Goal: Task Accomplishment & Management: Use online tool/utility

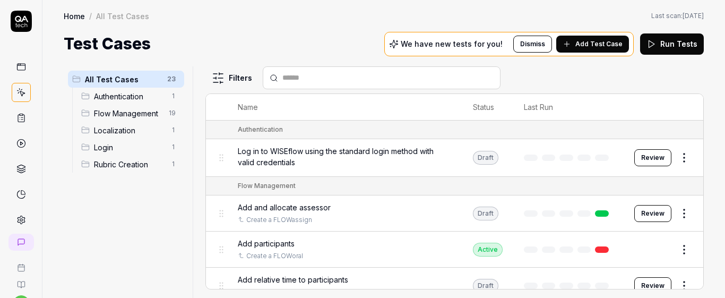
scroll to position [45, 0]
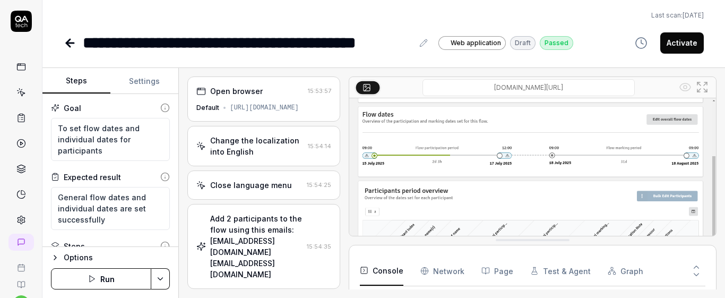
scroll to position [45, 0]
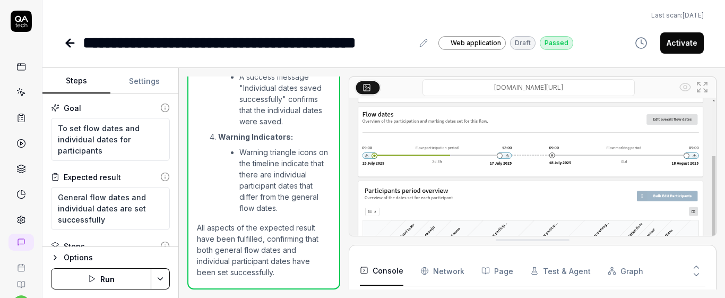
click at [71, 41] on icon at bounding box center [70, 43] width 13 height 13
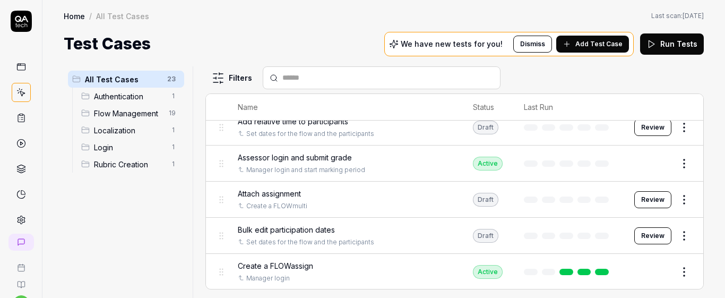
scroll to position [141, 0]
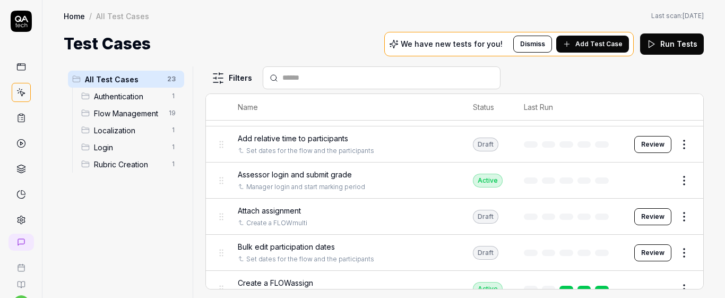
click at [703, 152] on div "Name Status Last Run Authentication Log in to WISEflow using the standard login…" at bounding box center [454, 191] width 498 height 196
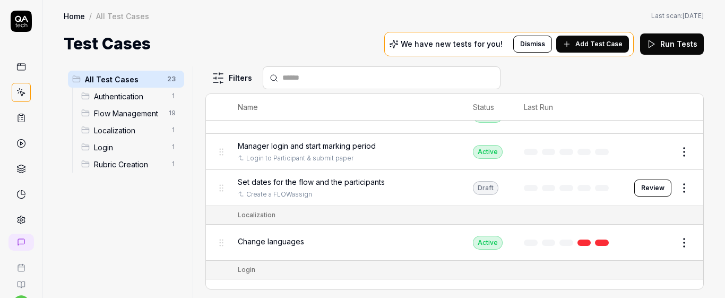
scroll to position [674, 0]
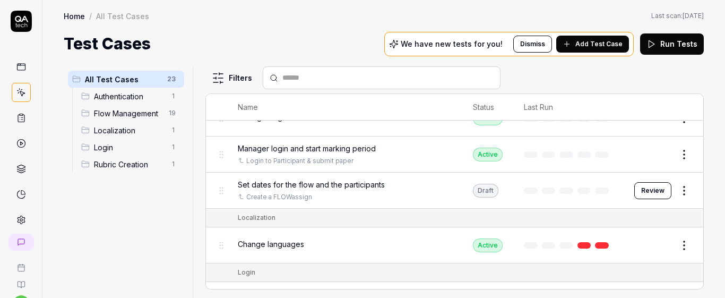
click at [278, 183] on span "Set dates for the flow and the participants" at bounding box center [311, 184] width 147 height 11
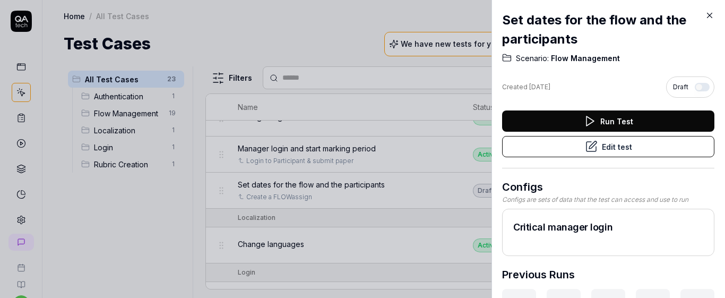
click at [571, 143] on button "Edit test" at bounding box center [608, 146] width 212 height 21
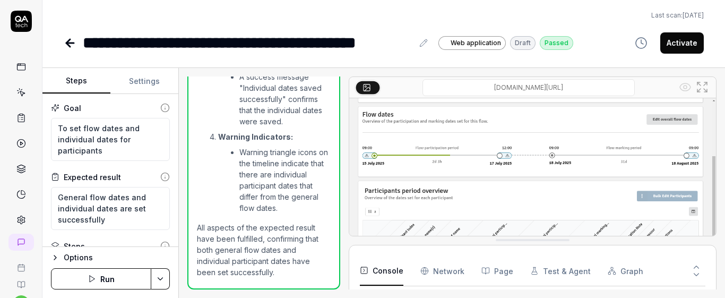
scroll to position [1474, 0]
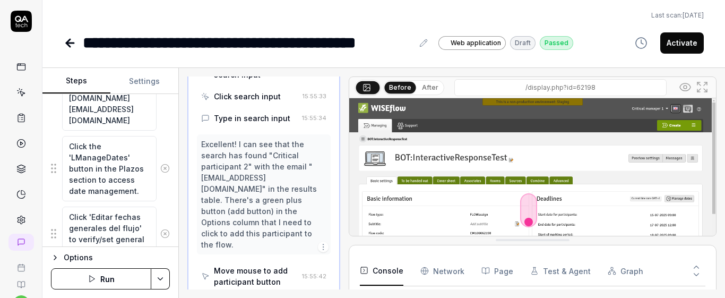
scroll to position [274, 0]
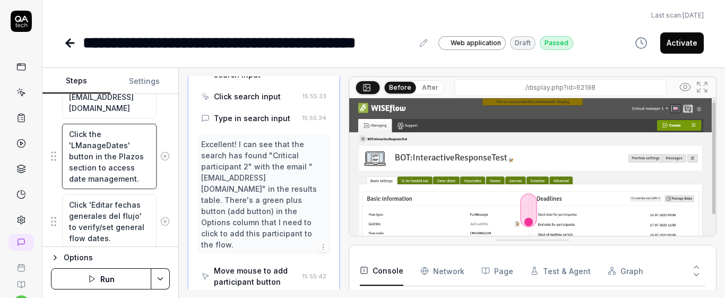
type textarea "*"
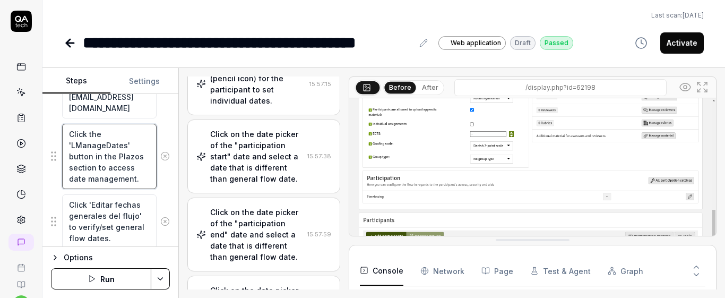
type textarea "**"
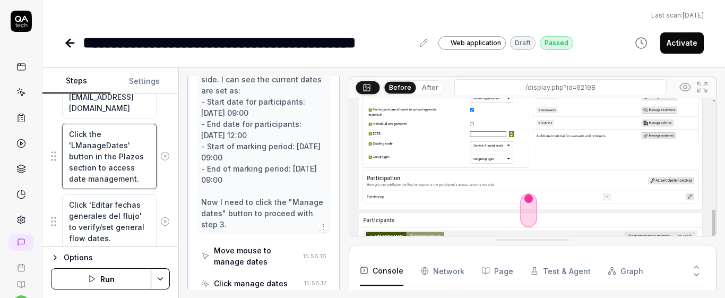
scroll to position [605, 0]
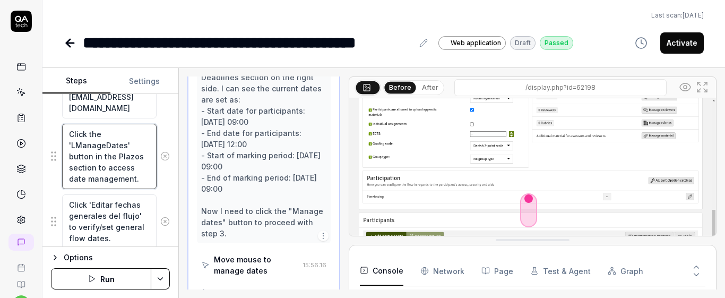
drag, startPoint x: 117, startPoint y: 179, endPoint x: 70, endPoint y: 144, distance: 58.7
click at [70, 144] on textarea "Click the 'LManageDates' button in the Plazos section to access date management." at bounding box center [109, 156] width 94 height 65
type textarea "*"
type textarea "Click the management."
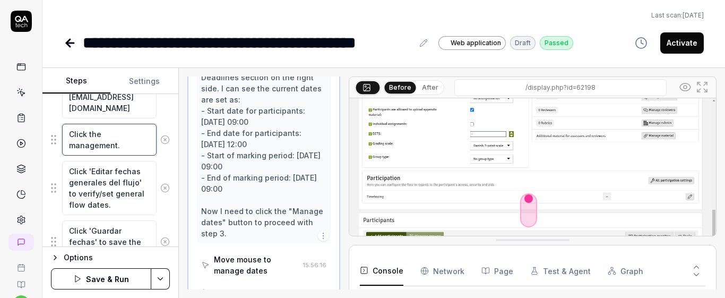
type textarea "*"
type textarea "Click themanagement."
type textarea "*"
type textarea "Click thmanagement."
type textarea "*"
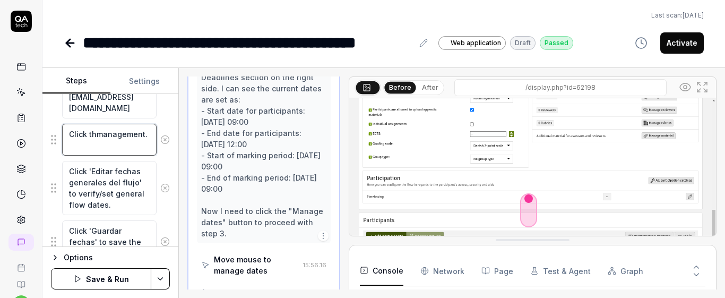
type textarea "Click tmanagement."
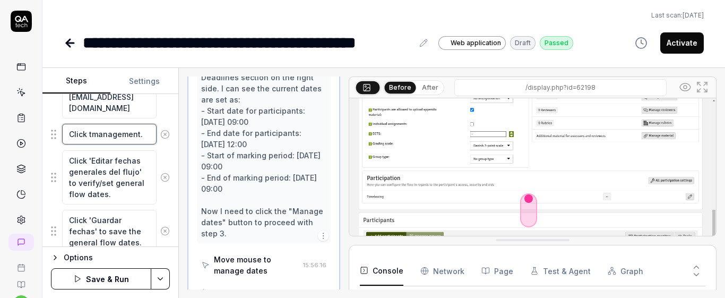
type textarea "*"
type textarea "Click management."
type textarea "*"
type textarea "Click management"
type textarea "*"
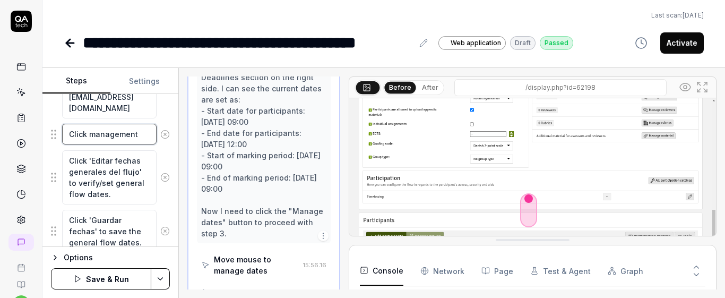
type textarea "Click managemen"
type textarea "*"
type textarea "Click manageme"
type textarea "*"
type textarea "Click managem"
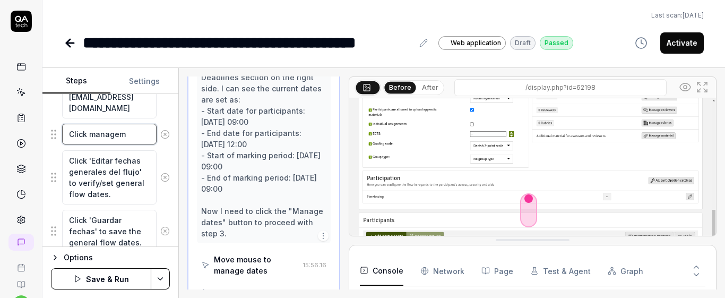
type textarea "*"
type textarea "Click manage"
type textarea "*"
type textarea "Click manag"
type textarea "*"
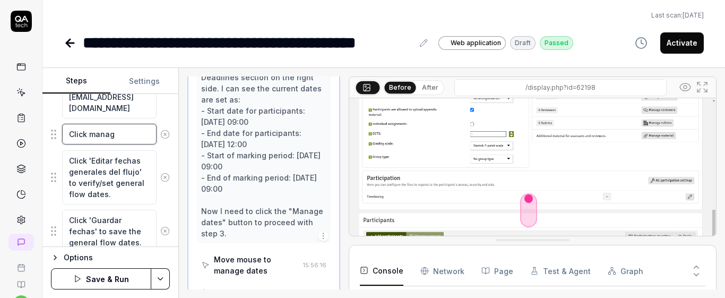
type textarea "Click mana"
type textarea "*"
type textarea "Click man"
type textarea "*"
type textarea "Click ma"
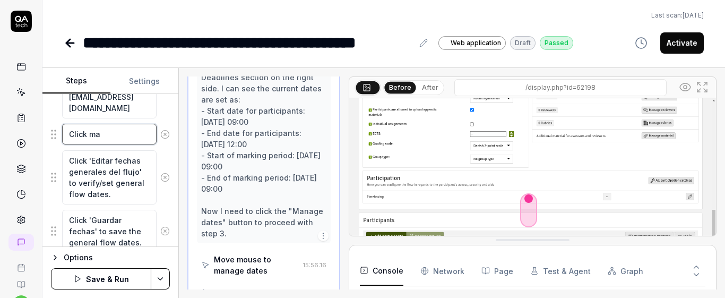
type textarea "*"
type textarea "Click m"
type textarea "*"
type textarea "Click"
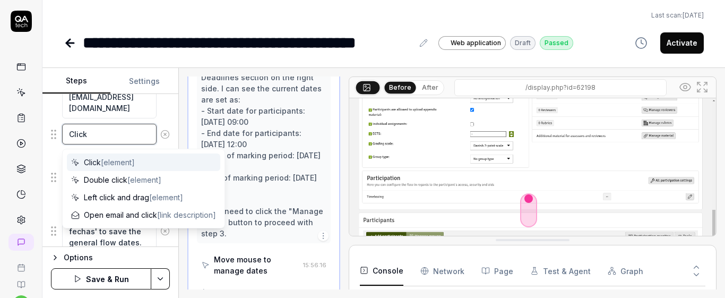
type textarea "*"
type textarea "Click"
type textarea "*"
type textarea "Click"
type textarea "*"
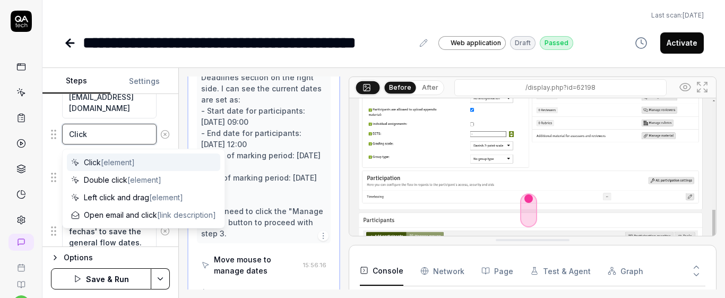
type textarea "Click o"
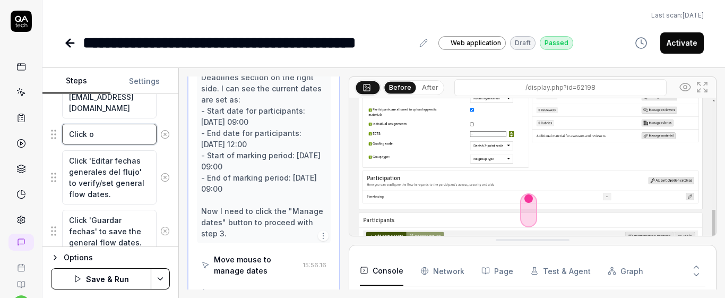
type textarea "*"
type textarea "Click on"
type textarea "*"
type textarea "Click on"
type textarea "*"
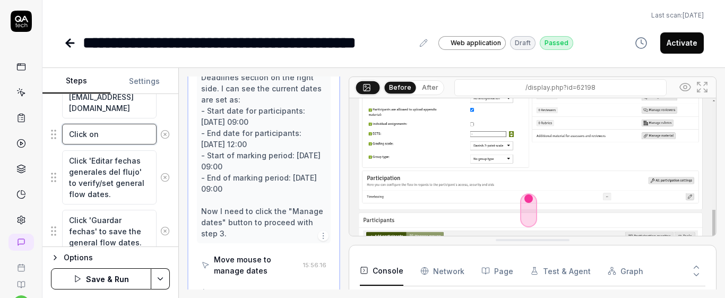
type textarea "Click on ""
type textarea "*"
type textarea "Click on ","
type textarea "*"
type textarea "Click on ""
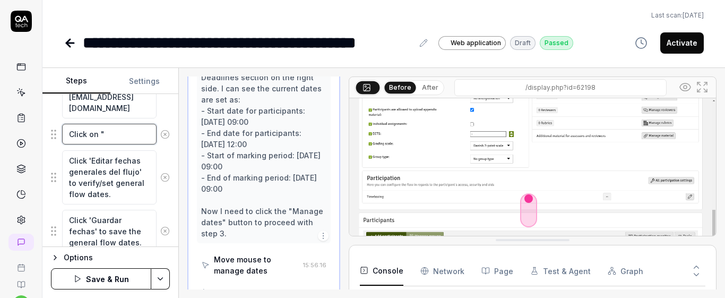
type textarea "*"
type textarea "Click on "M"
type textarea "*"
type textarea "Click on "Ma"
type textarea "*"
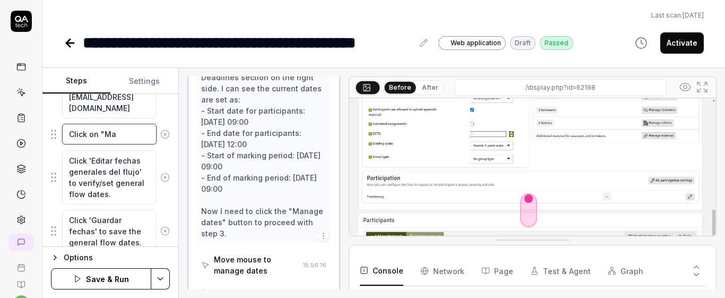
type textarea "Click on "Man"
type textarea "*"
type textarea "Click on "Mana"
type textarea "*"
type textarea "Click on "Manag"
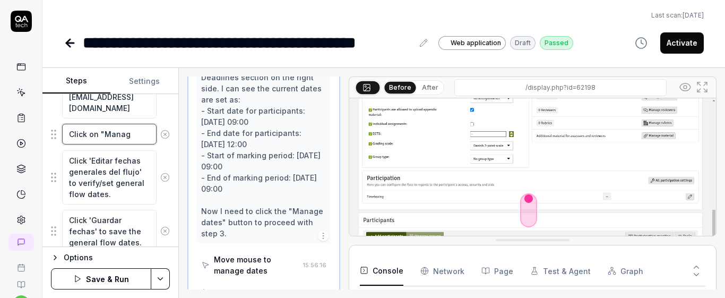
type textarea "*"
type textarea "Click on "Manage"
type textarea "*"
type textarea "Click on "Manage"
type textarea "*"
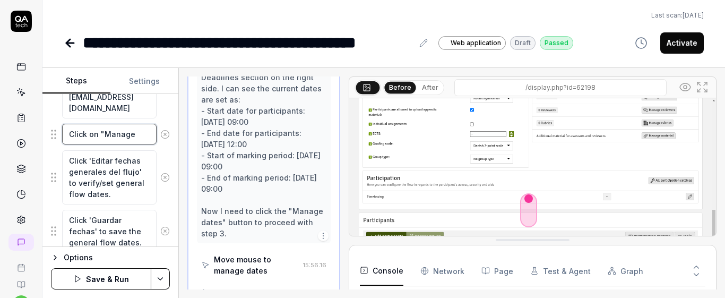
type textarea "Click on "Manage d"
type textarea "*"
type textarea "Click on "Manage da"
type textarea "*"
type textarea "Click on "Manage dat"
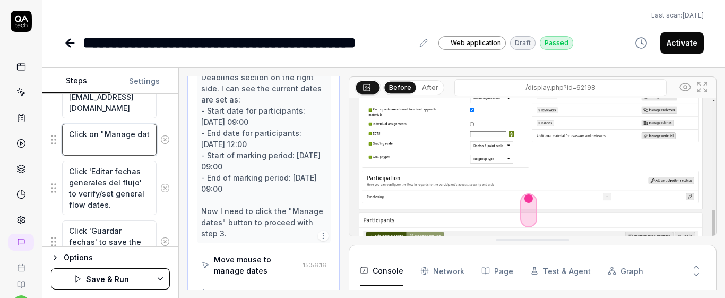
type textarea "*"
type textarea "Click on "Manage date"
type textarea "*"
type textarea "Click on "Manage dates"
type textarea "*"
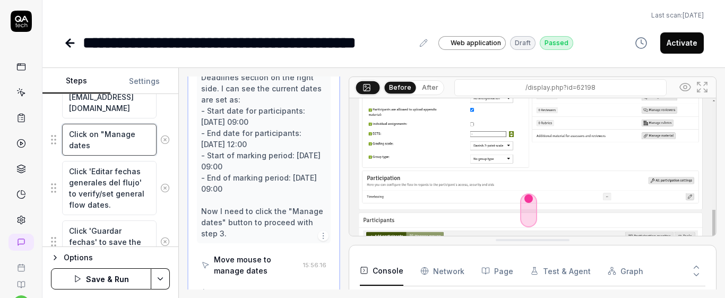
type textarea "Click on "Manage dates""
type textarea "*"
type textarea "Click on "Manage dates""
type textarea "*"
type textarea "Click on "Manage dates" b"
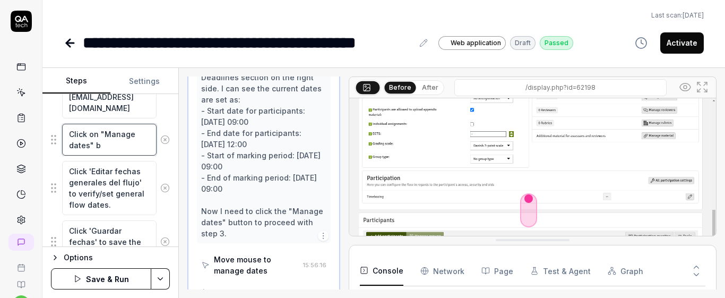
type textarea "*"
type textarea "Click on "Manage dates" bu"
type textarea "*"
type textarea "Click on "Manage dates" but"
type textarea "*"
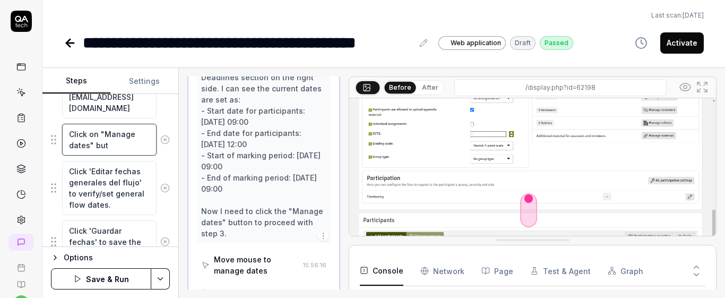
type textarea "Click on "Manage dates" butt"
type textarea "*"
type textarea "Click on "Manage dates" butto"
type textarea "*"
type textarea "Click on "Manage dates" button"
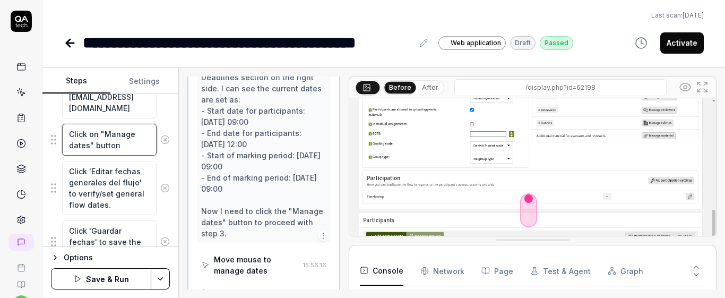
type textarea "*"
type textarea "Click on "Manage dates" button."
click at [126, 199] on textarea "Click 'Editar fechas generales del flujo' to verify/set general flow dates." at bounding box center [109, 188] width 94 height 54
type textarea "*"
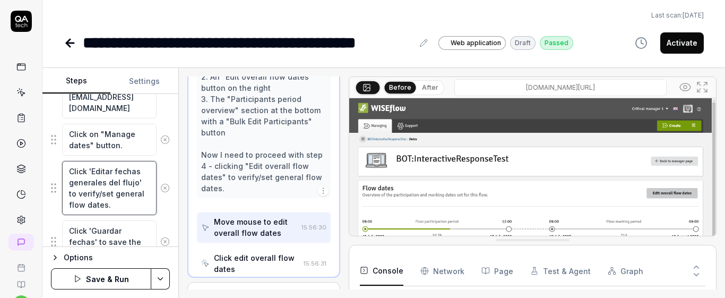
click at [126, 199] on textarea "Click 'Editar fechas generales del flujo' to verify/set general flow dates." at bounding box center [109, 188] width 94 height 54
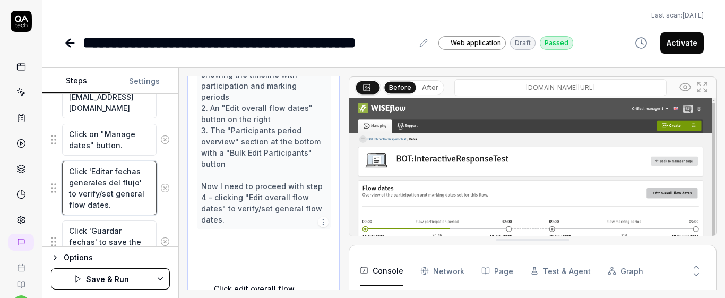
scroll to position [475, 0]
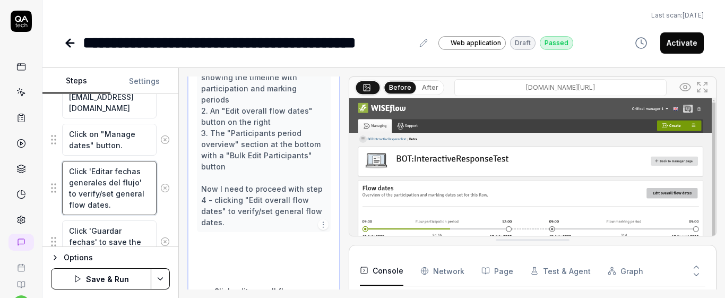
click at [126, 199] on textarea "Click 'Editar fechas generales del flujo' to verify/set general flow dates." at bounding box center [109, 188] width 94 height 54
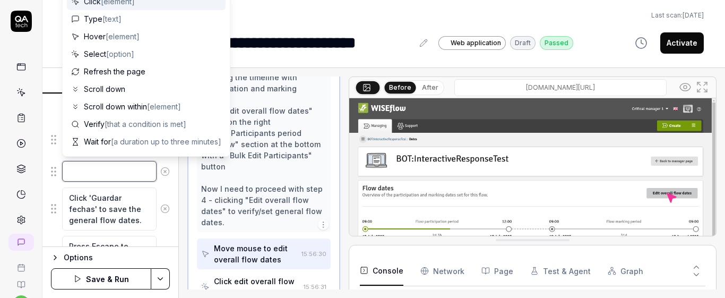
type textarea "*"
type textarea "C"
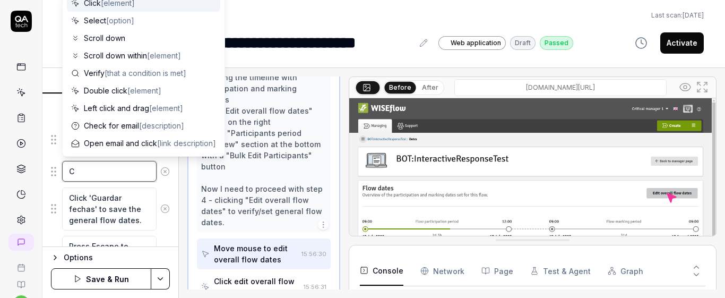
type textarea "*"
type textarea "Cl"
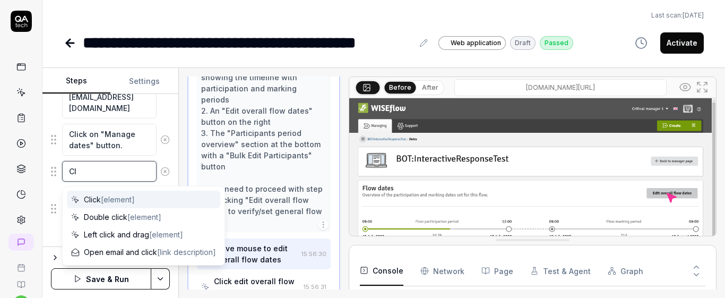
type textarea "*"
type textarea "Cli"
type textarea "*"
type textarea "Click"
type textarea "*"
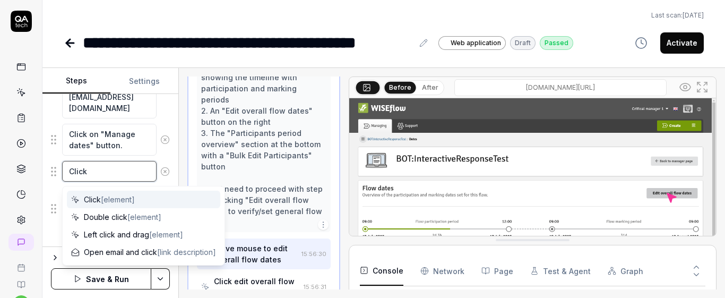
type textarea "Click"
type textarea "*"
type textarea "Click o"
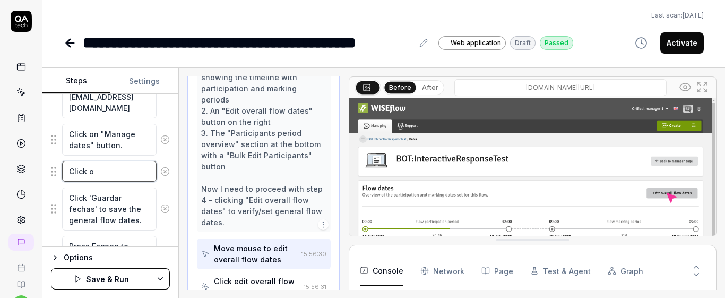
type textarea "*"
type textarea "Click on"
type textarea "*"
type textarea "Click on"
type textarea "*"
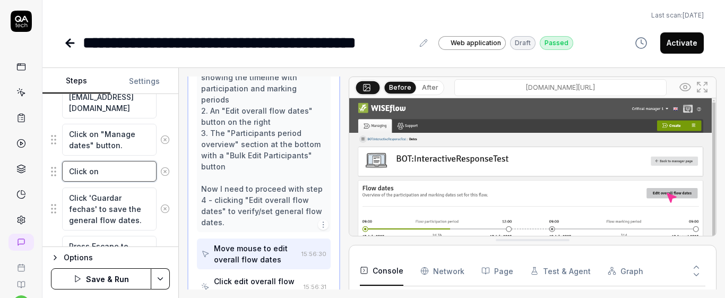
type textarea "Click on ""
type textarea "*"
type textarea "Click on "E"
type textarea "*"
type textarea "Click on "Ed"
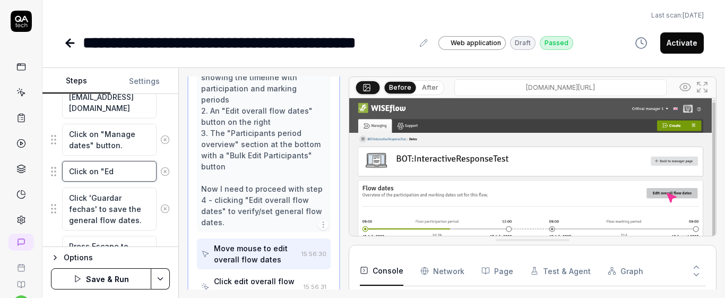
type textarea "*"
type textarea "Click on "Edi"
type textarea "*"
type textarea "Click on "Edit"
type textarea "*"
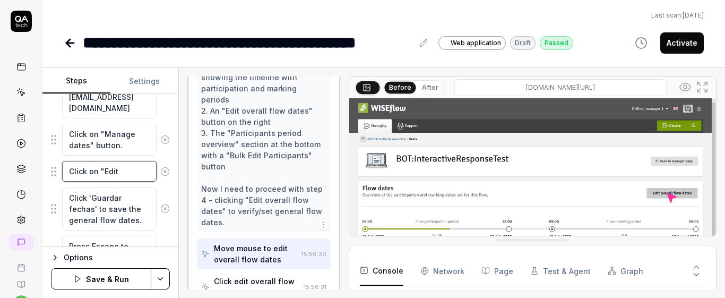
type textarea "Click on "Edit"
type textarea "*"
type textarea "Click on "Edit o"
type textarea "*"
type textarea "Click on "Edit ov"
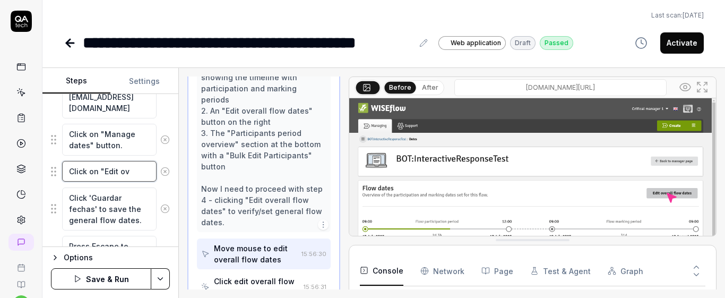
type textarea "*"
type textarea "Click on "Edit over"
type textarea "*"
type textarea "Click on "Edit overa"
type textarea "*"
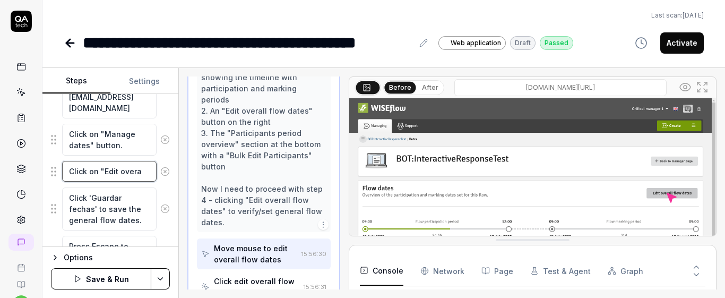
type textarea "Click on "Edit overal"
type textarea "*"
type textarea "Click on "Edit overall"
type textarea "*"
type textarea "Click on "Edit overall"
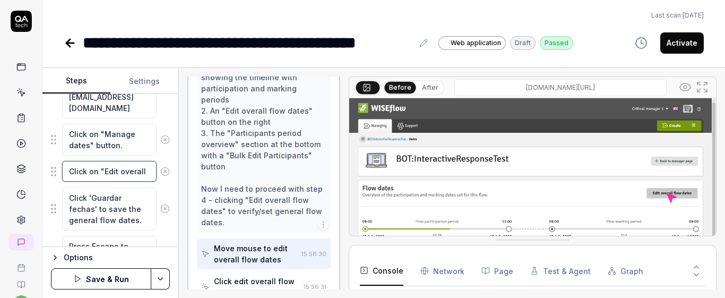
type textarea "*"
type textarea "Click on "Edit overall f"
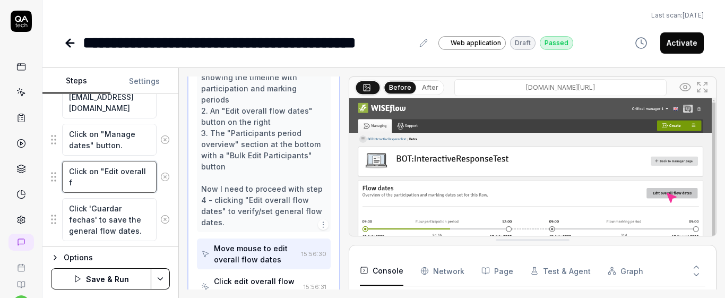
type textarea "*"
type textarea "Click on "Edit overall fl"
type textarea "*"
type textarea "Click on "Edit overall flo"
type textarea "*"
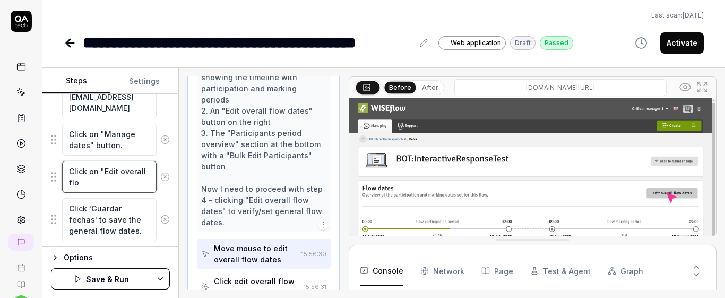
type textarea "Click on "Edit overall flow"
type textarea "*"
type textarea "Click on "Edit overall flow"
type textarea "*"
type textarea "Click on "Edit overall flow d"
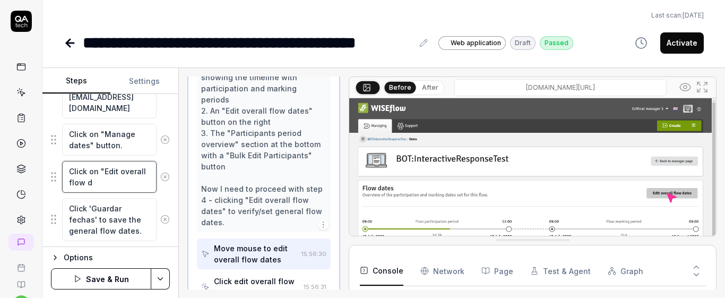
type textarea "*"
type textarea "Click on "Edit overall flow da"
type textarea "*"
type textarea "Click on "Edit overall flow dat"
type textarea "*"
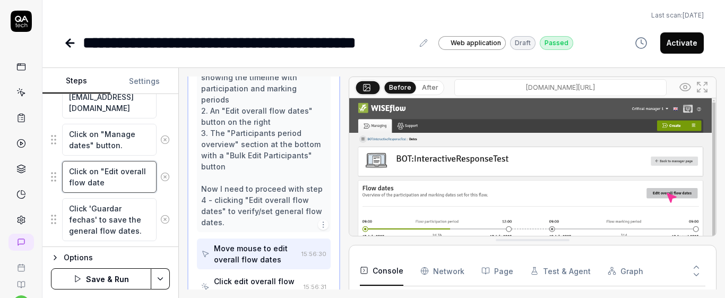
type textarea "Click on "Edit overall flow date"
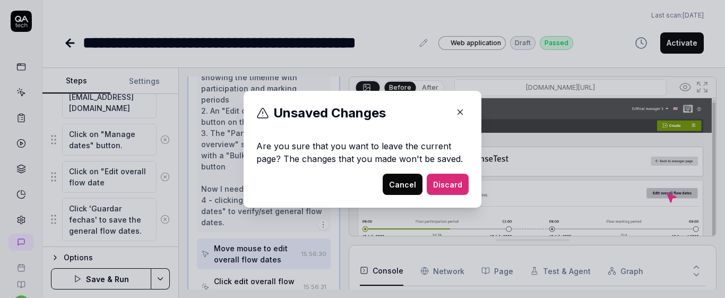
click button "button" at bounding box center [459, 111] width 17 height 17
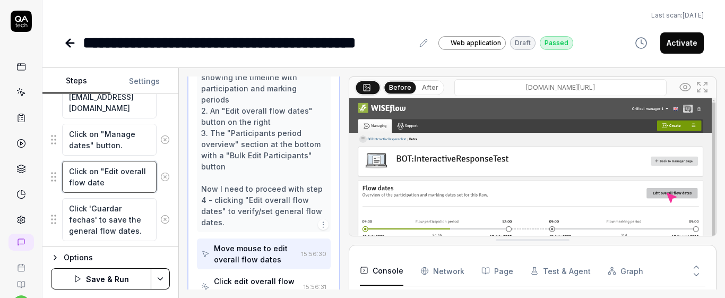
click at [109, 181] on textarea "Click on "Edit overall flow date" at bounding box center [109, 177] width 94 height 32
type textarea "*"
type textarea "Click on "Edit overall flow dates"
type textarea "*"
type textarea "Click on "Edit overall flow dates"
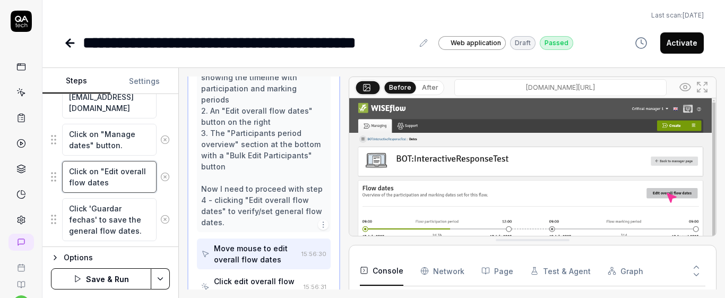
type textarea "*"
type textarea "Click on "Edit overall flow dates"
type textarea "*"
type textarea "Click on "Edit overall flow dates""
type textarea "*"
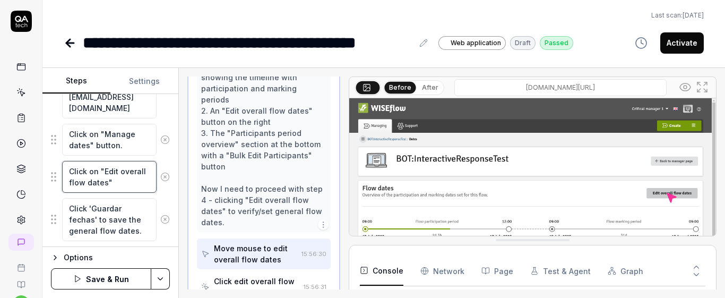
type textarea "Click on "Edit overall flow dates""
type textarea "*"
type textarea "Click on "Edit overall flow dates" b"
type textarea "*"
type textarea "Click on "Edit overall flow dates" bu"
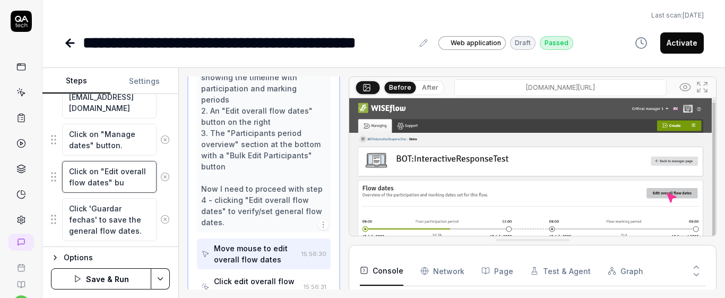
type textarea "*"
type textarea "Click on "Edit overall flow dates" but"
type textarea "*"
type textarea "Click on "Edit overall flow dates" butt"
type textarea "*"
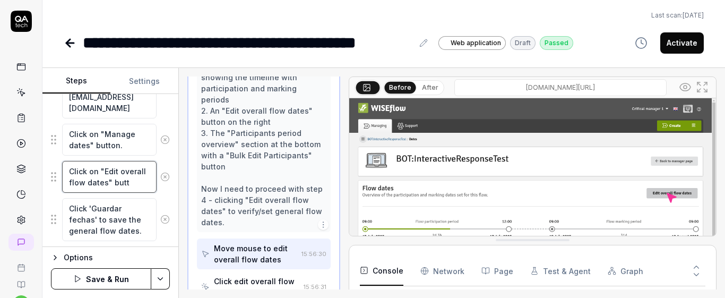
type textarea "Click on "Edit overall flow dates" butto"
type textarea "*"
type textarea "Click on "Edit overall flow dates" button"
type textarea "*"
type textarea "Click on "Edit overall flow dates" button."
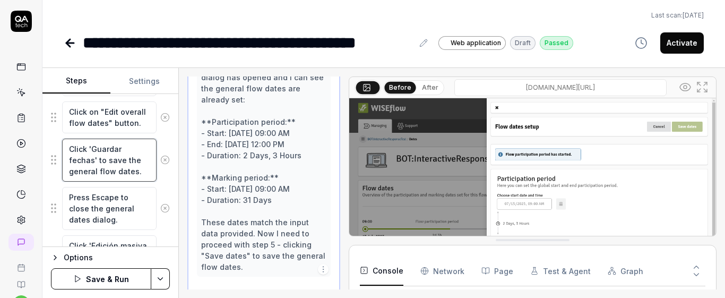
scroll to position [509, 0]
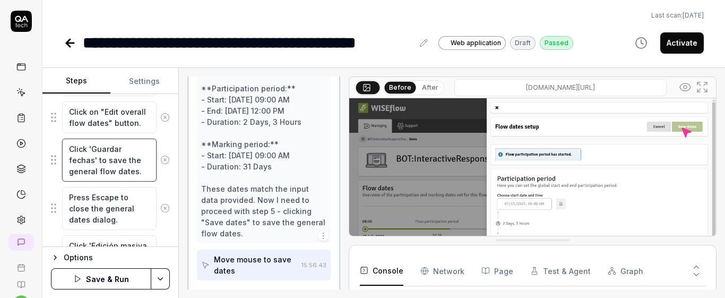
click at [118, 175] on textarea "Click 'Guardar fechas' to save the general flow dates." at bounding box center [109, 159] width 94 height 43
type textarea "*"
type textarea "Click 'Guardar few dates.chas' to save the general flo"
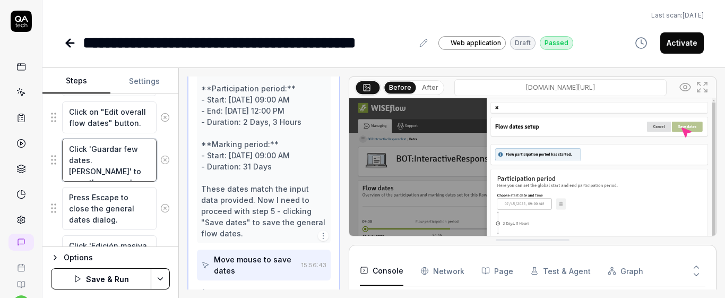
drag, startPoint x: 71, startPoint y: 149, endPoint x: 144, endPoint y: 174, distance: 77.5
click at [147, 178] on textarea "Click 'Guardar few dates.chas' to save the general flo" at bounding box center [109, 159] width 94 height 43
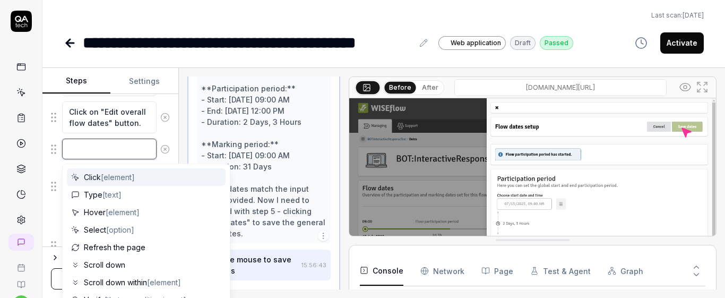
type textarea "*"
type textarea "C"
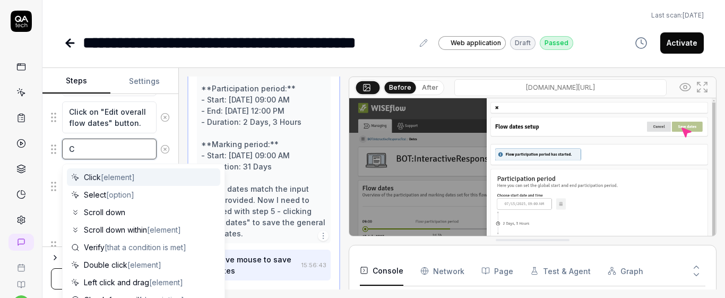
type textarea "*"
type textarea "Cl"
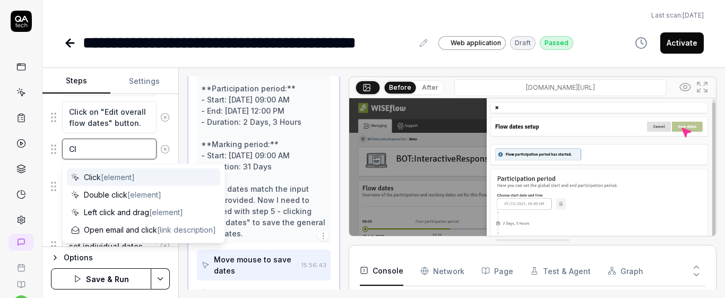
type textarea "*"
type textarea "Cli"
type textarea "*"
type textarea "Clic"
type textarea "*"
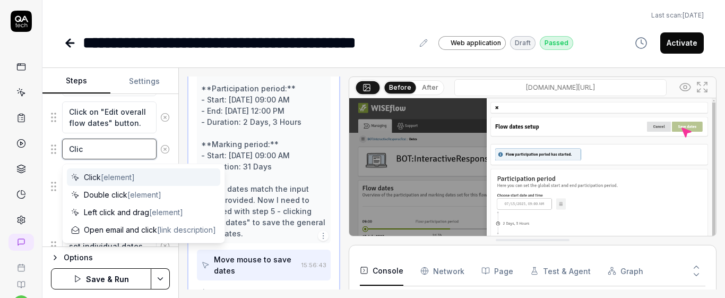
type textarea "Click"
type textarea "*"
type textarea "Click"
type textarea "*"
type textarea "Click o"
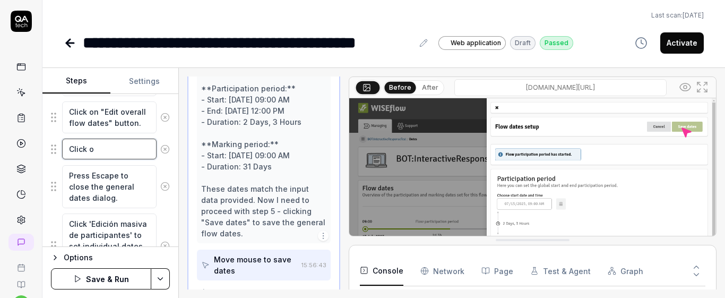
type textarea "*"
type textarea "Click on"
type textarea "*"
type textarea "Click on"
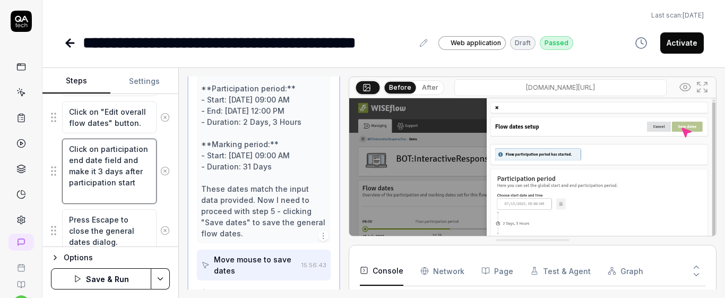
drag, startPoint x: 69, startPoint y: 149, endPoint x: 162, endPoint y: 208, distance: 110.2
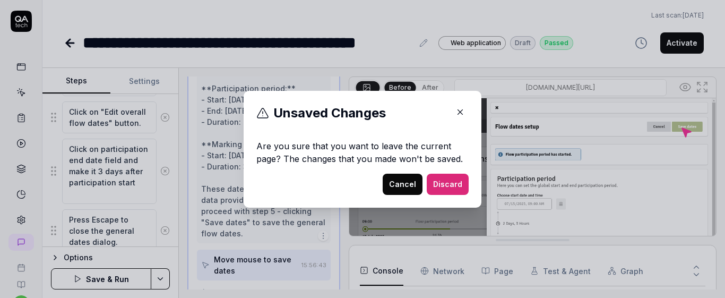
click at [402, 187] on button "Cancel" at bounding box center [402, 183] width 40 height 21
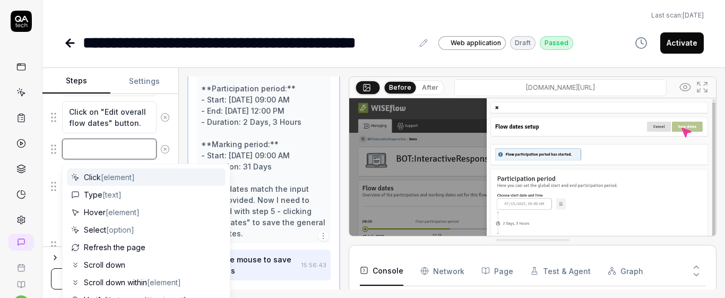
paste textarea "Click the participation end date field and set it to three days after the parti…"
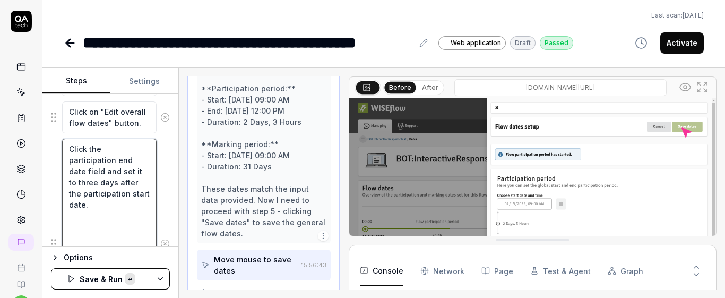
scroll to position [434, 0]
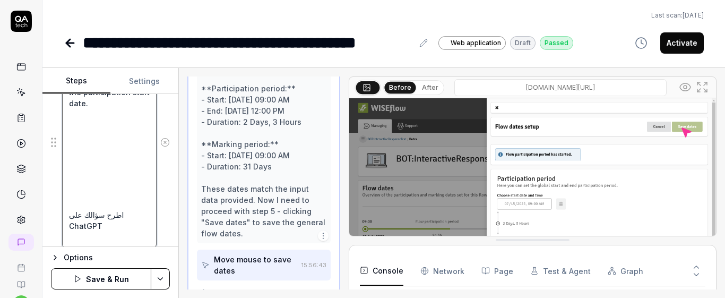
drag, startPoint x: 69, startPoint y: 222, endPoint x: 106, endPoint y: 236, distance: 38.6
click at [106, 236] on textarea "Click the participation end date field and set it to three days after the parti…" at bounding box center [109, 142] width 94 height 210
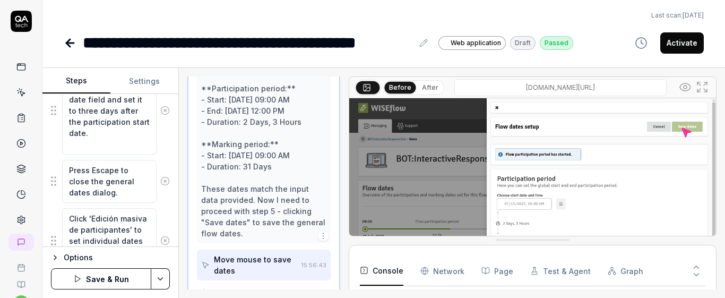
scroll to position [416, 0]
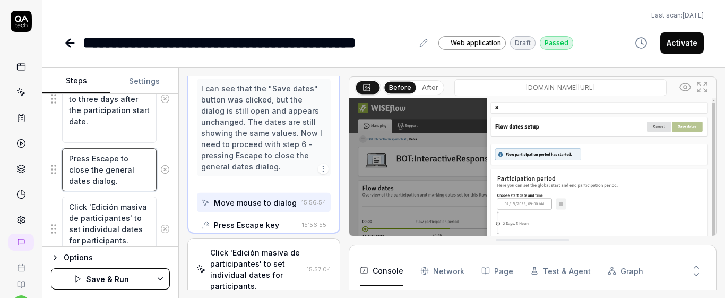
click at [130, 185] on textarea "Press Escape to close the general dates dialog." at bounding box center [109, 169] width 94 height 43
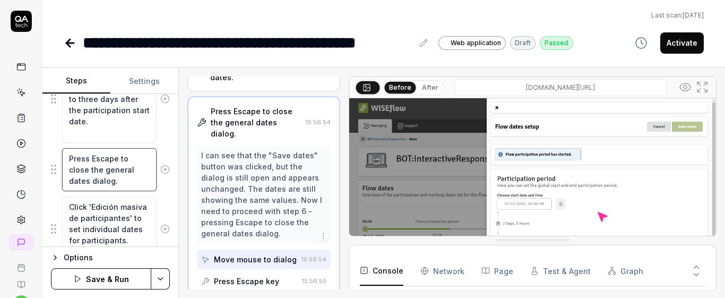
drag, startPoint x: 123, startPoint y: 185, endPoint x: 59, endPoint y: 154, distance: 70.2
click at [59, 154] on div "Press Escape to close the general dates dialog." at bounding box center [110, 169] width 119 height 44
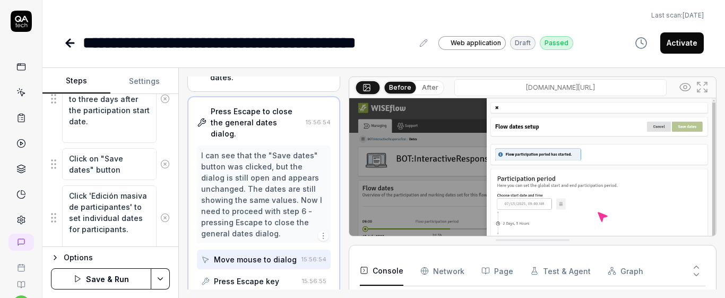
click at [169, 184] on div "Goal To set flow dates and individual dates for participants Expected result Ge…" at bounding box center [110, 170] width 136 height 153
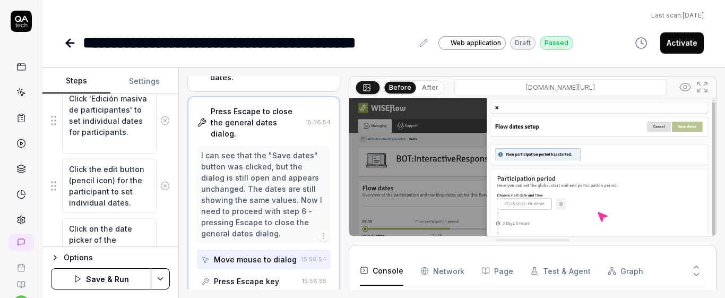
scroll to position [506, 0]
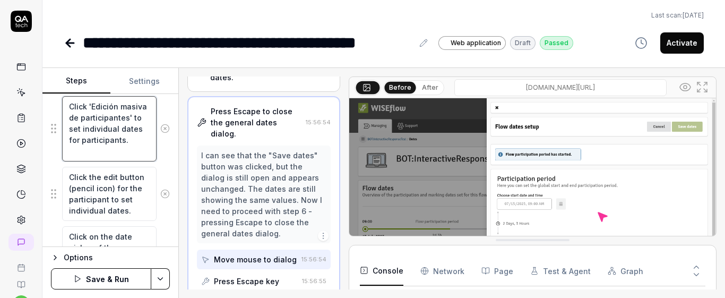
click at [107, 150] on textarea "Click 'Edición masiva de participantes' to set individual dates for participant…" at bounding box center [109, 128] width 94 height 65
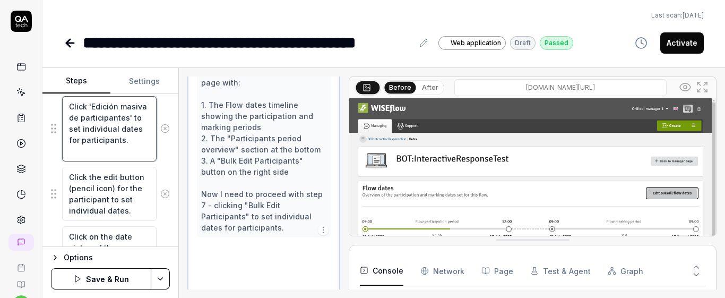
click at [107, 150] on textarea "Click 'Edición masiva de participantes' to set individual dates for participant…" at bounding box center [109, 128] width 94 height 65
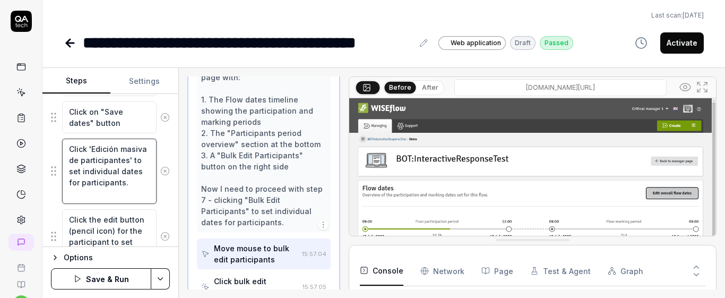
scroll to position [11, 0]
drag, startPoint x: 67, startPoint y: 147, endPoint x: 148, endPoint y: 218, distance: 107.5
click at [149, 219] on fieldset "Change the localization into English Add 2 participants to the flow using this …" at bounding box center [110, 181] width 119 height 776
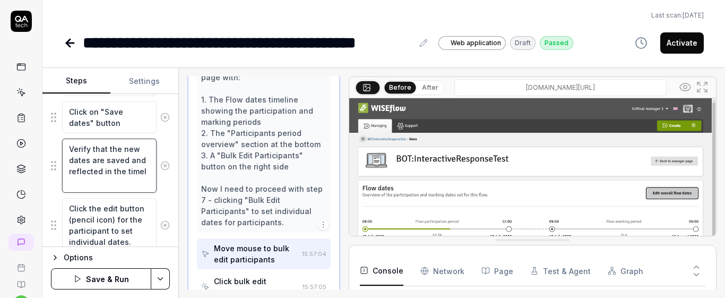
scroll to position [6, 0]
click at [162, 178] on div "Goal To set flow dates and individual dates for participants Expected result Ge…" at bounding box center [110, 170] width 136 height 153
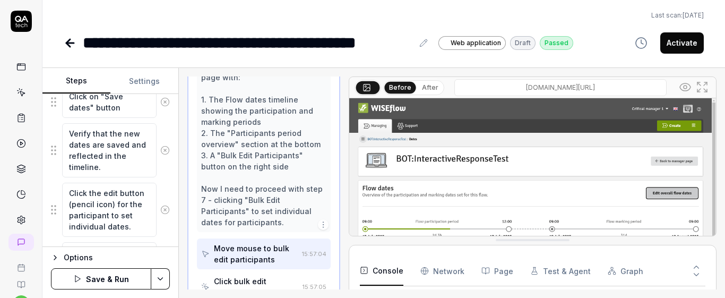
scroll to position [482, 0]
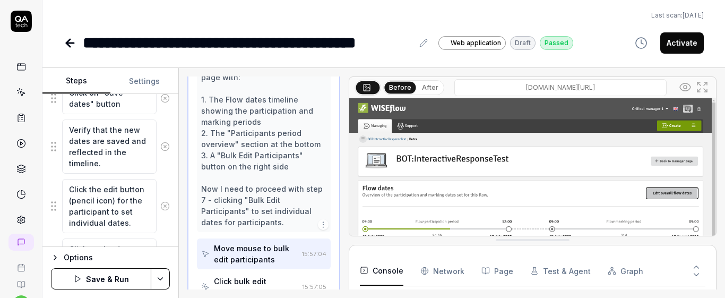
click at [160, 204] on icon at bounding box center [165, 206] width 10 height 10
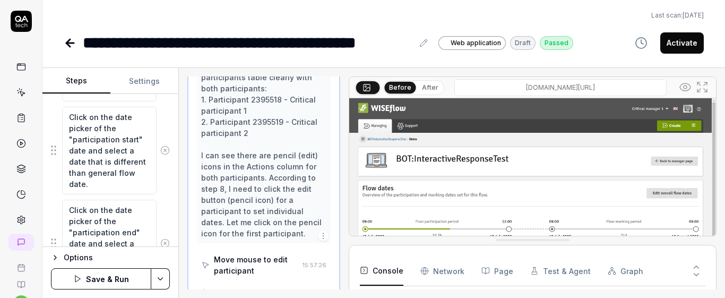
scroll to position [557, 0]
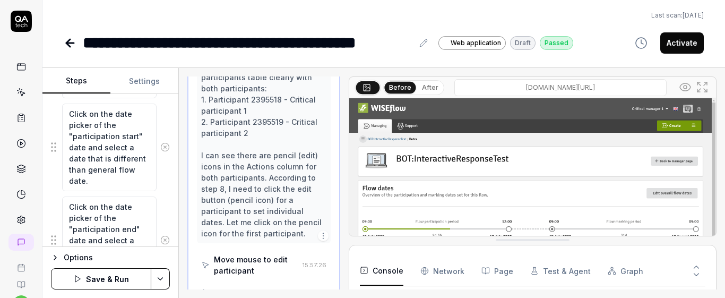
click at [164, 146] on icon at bounding box center [165, 147] width 3 height 3
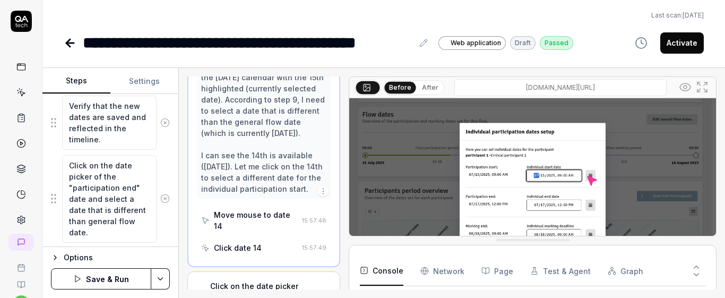
scroll to position [500, 0]
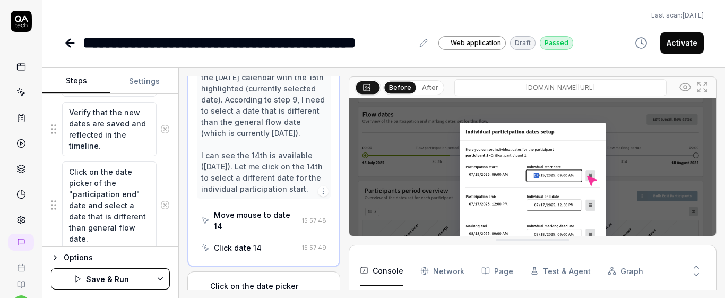
click at [164, 205] on icon at bounding box center [165, 205] width 3 height 3
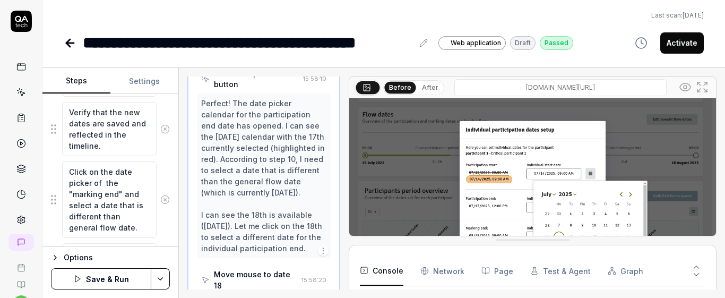
scroll to position [1391, 0]
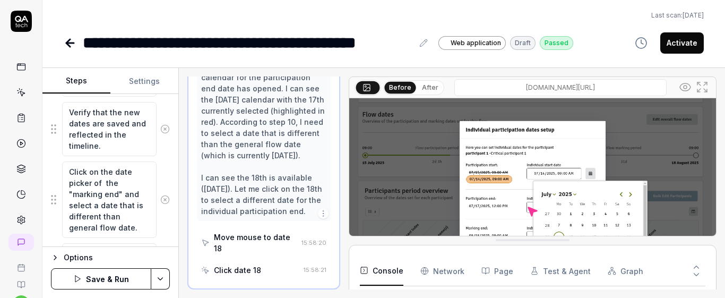
click at [160, 201] on icon at bounding box center [165, 200] width 10 height 10
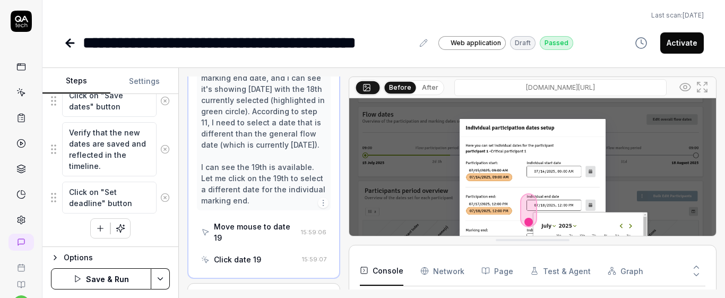
scroll to position [1711, 0]
click at [160, 201] on icon at bounding box center [165, 198] width 10 height 10
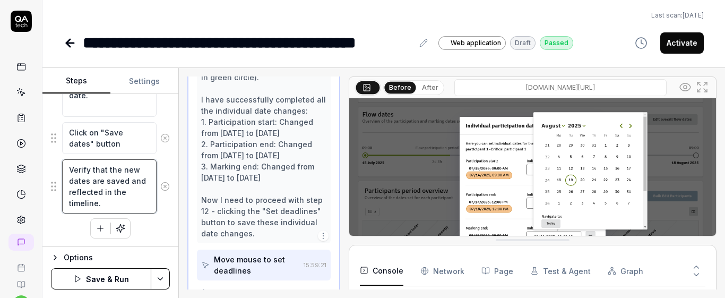
scroll to position [11, 0]
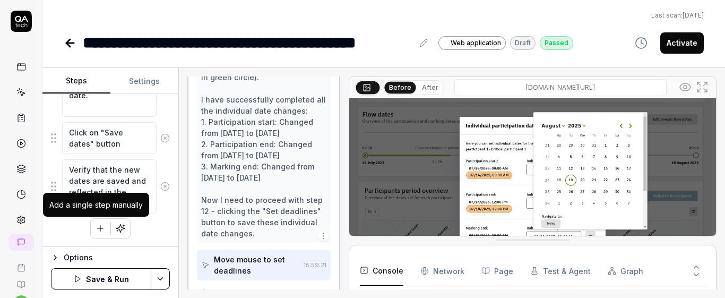
click at [95, 230] on icon "button" at bounding box center [100, 228] width 10 height 10
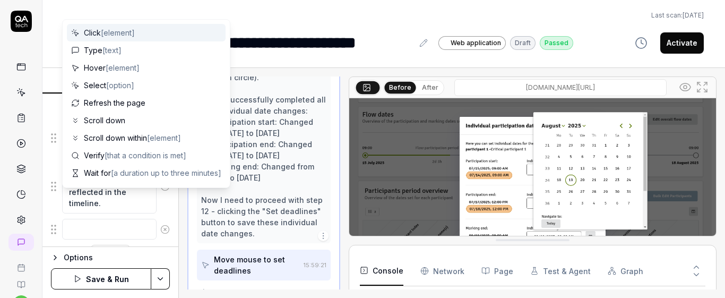
scroll to position [469, 0]
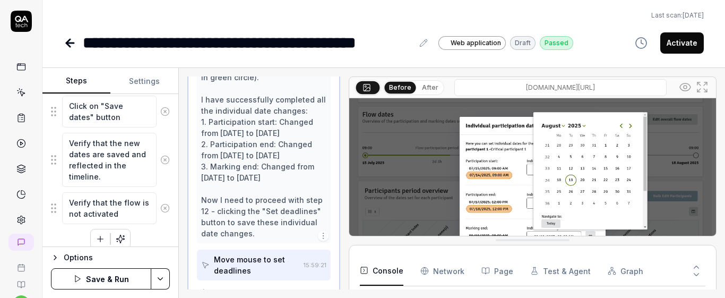
click at [149, 230] on div "Change the localization into English Add 2 participants to the flow using this …" at bounding box center [110, 18] width 119 height 462
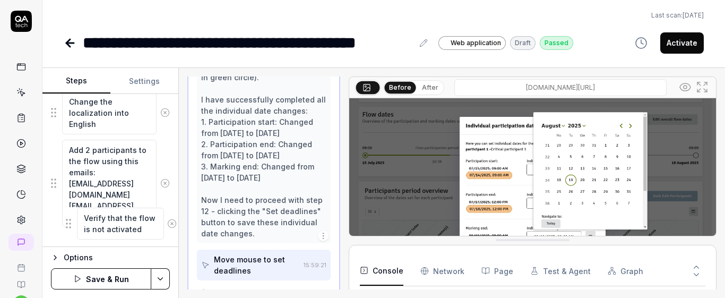
scroll to position [181, 0]
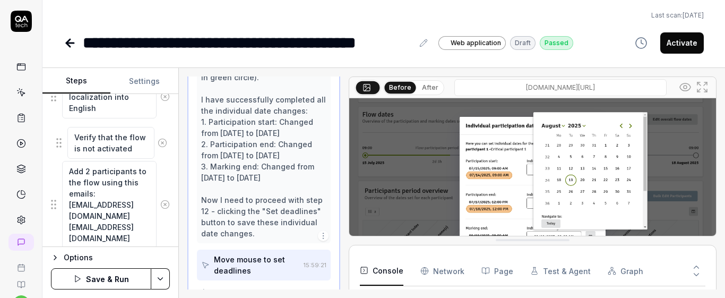
drag, startPoint x: 53, startPoint y: 207, endPoint x: 58, endPoint y: 142, distance: 65.5
click at [58, 142] on fieldset "Change the localization into English Add 2 participants to the flow using this …" at bounding box center [110, 294] width 119 height 438
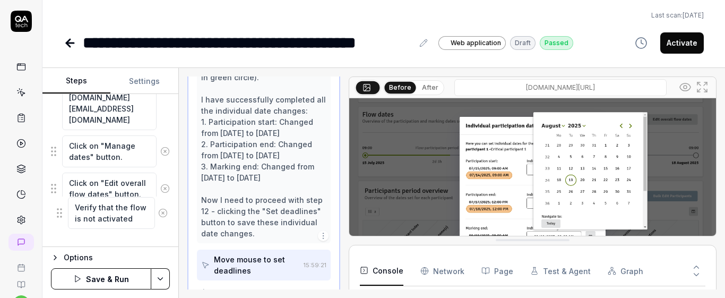
scroll to position [264, 0]
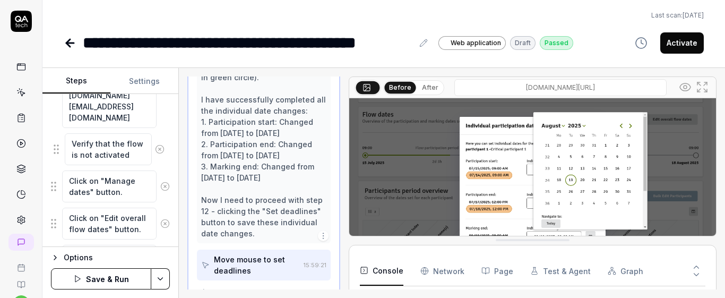
drag, startPoint x: 53, startPoint y: 138, endPoint x: 55, endPoint y: 147, distance: 9.9
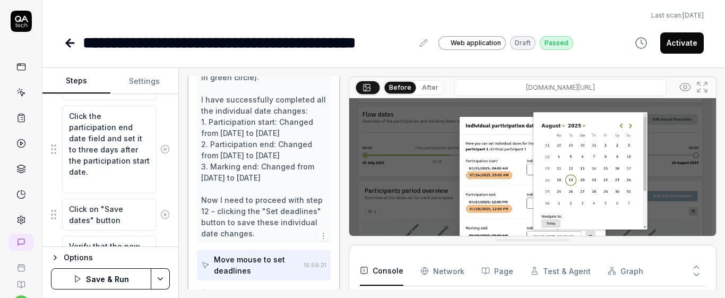
scroll to position [480, 0]
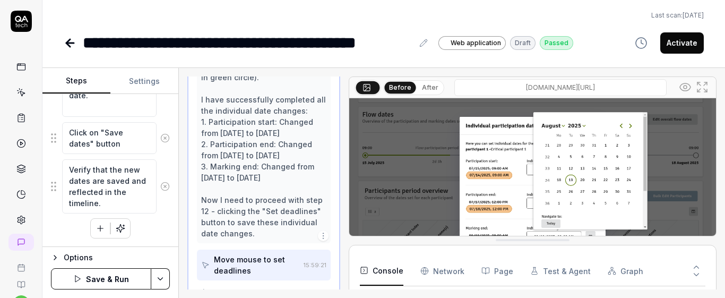
click at [100, 230] on icon "button" at bounding box center [100, 228] width 10 height 10
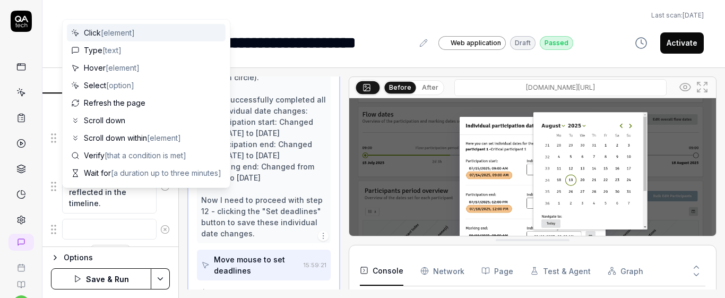
scroll to position [506, 0]
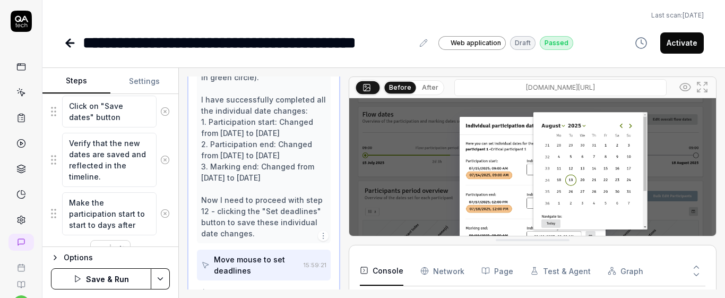
drag, startPoint x: 67, startPoint y: 202, endPoint x: 154, endPoint y: 228, distance: 90.9
click at [154, 228] on div "Make the participation start to start to days after" at bounding box center [110, 213] width 119 height 44
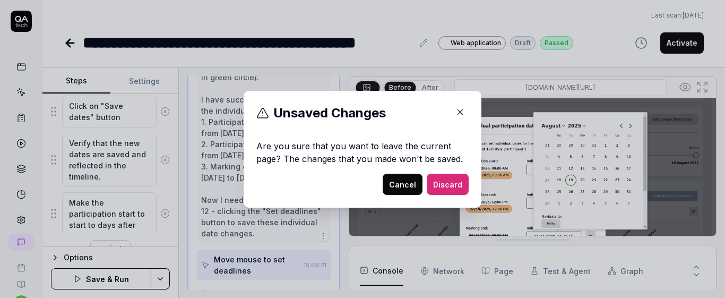
click at [399, 181] on button "Cancel" at bounding box center [402, 183] width 40 height 21
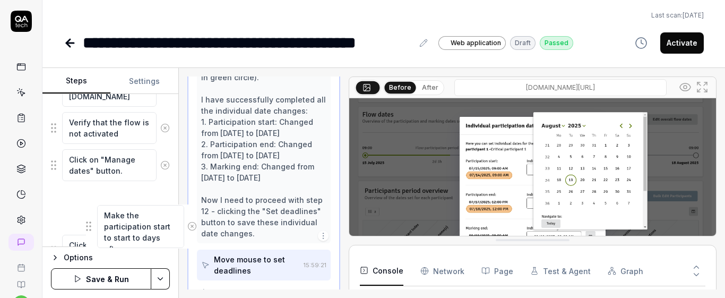
scroll to position [328, 0]
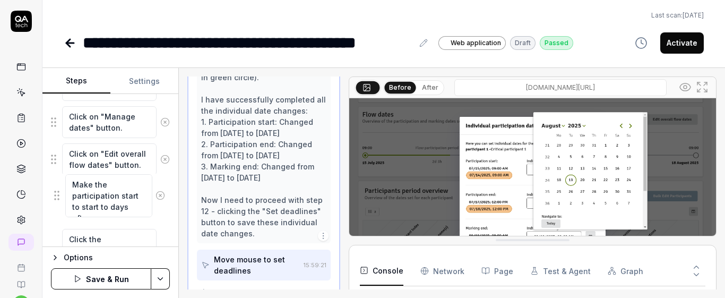
click at [59, 194] on fieldset "Change the localization into English Add 2 participants to the flow using this …" at bounding box center [110, 170] width 119 height 486
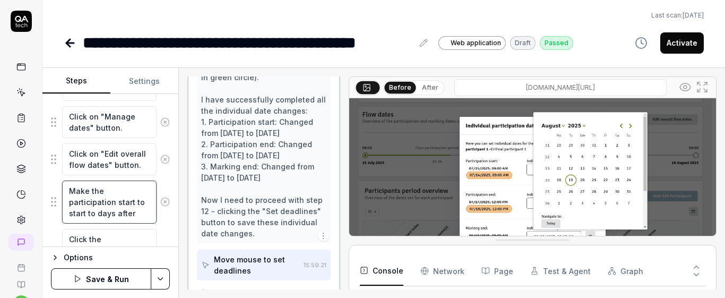
drag, startPoint x: 71, startPoint y: 191, endPoint x: 143, endPoint y: 217, distance: 76.7
click at [143, 217] on textarea "Make the participation start to start to days after" at bounding box center [109, 201] width 94 height 43
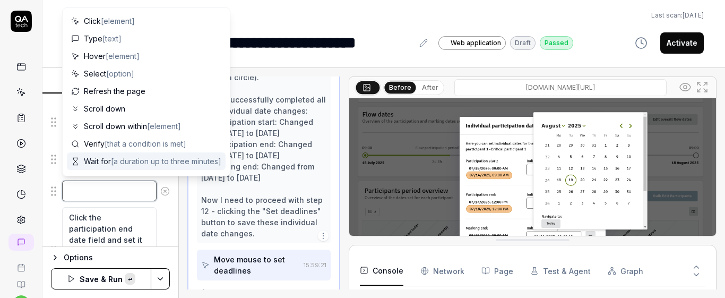
paste textarea "Set the participation start date to two days later. اطرح سؤالك على ChatGPT"
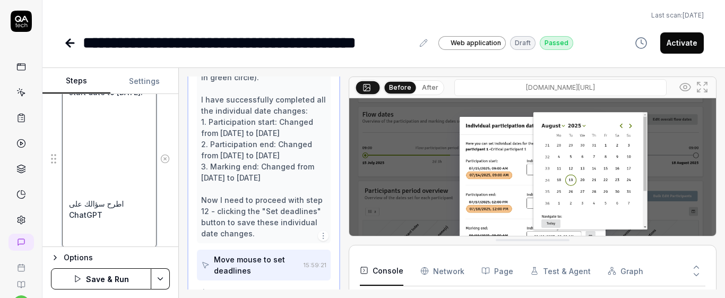
drag, startPoint x: 68, startPoint y: 220, endPoint x: 123, endPoint y: 232, distance: 55.9
click at [123, 232] on textarea "Set the participation start date to two days later. اطرح سؤالك على ChatGPT" at bounding box center [109, 159] width 94 height 177
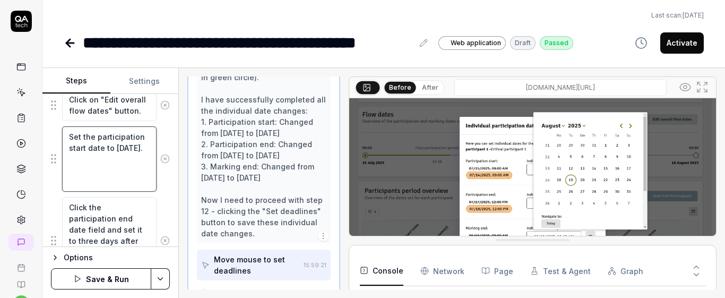
scroll to position [377, 0]
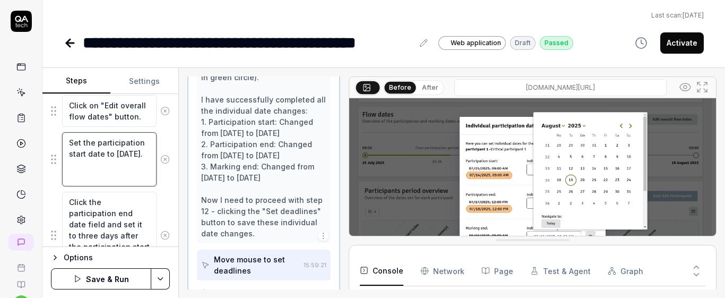
click at [88, 179] on textarea "Set the participation start date to two days later." at bounding box center [109, 159] width 94 height 54
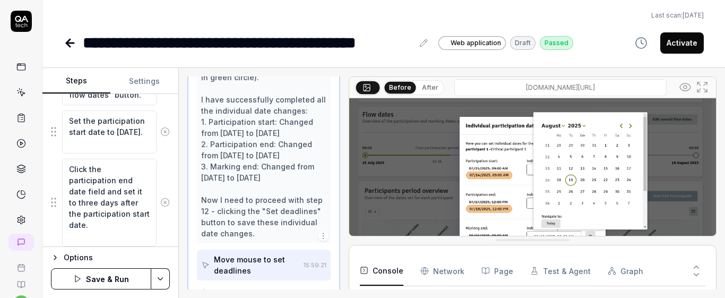
scroll to position [401, 0]
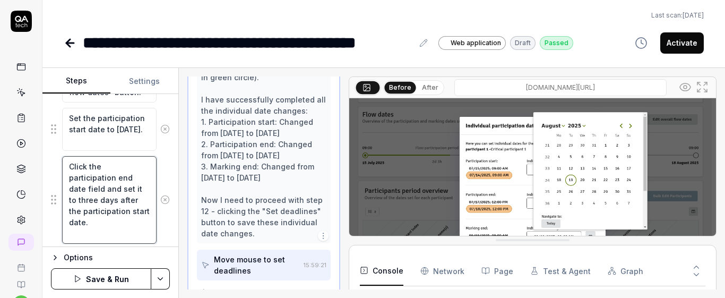
click at [88, 167] on textarea "Click the participation end date field and set it to three days after the parti…" at bounding box center [109, 200] width 94 height 88
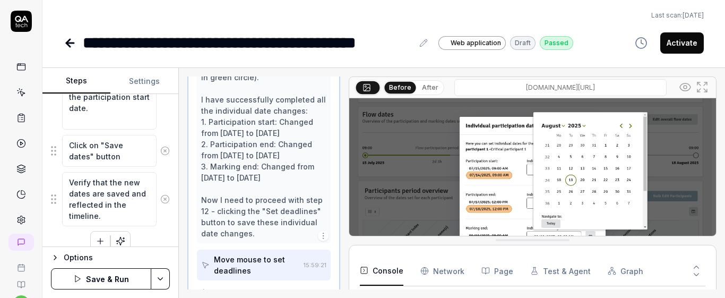
scroll to position [528, 0]
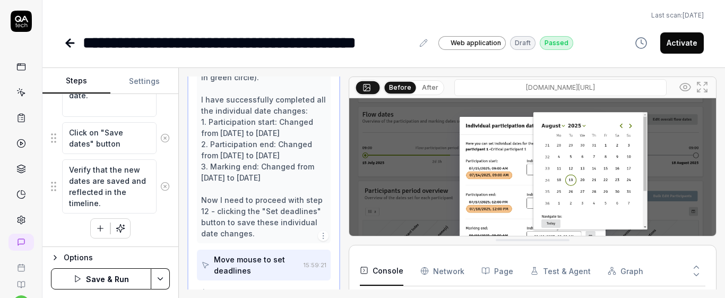
click at [95, 224] on icon "button" at bounding box center [100, 228] width 10 height 10
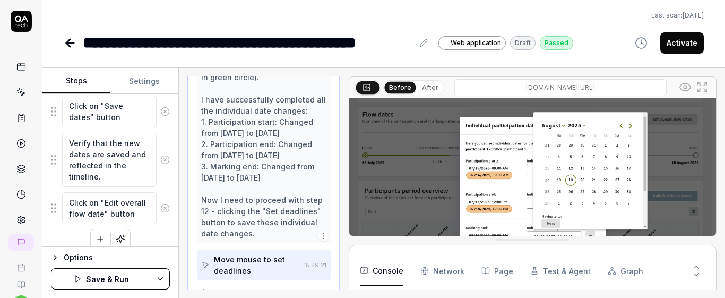
click at [97, 237] on icon "button" at bounding box center [100, 239] width 10 height 10
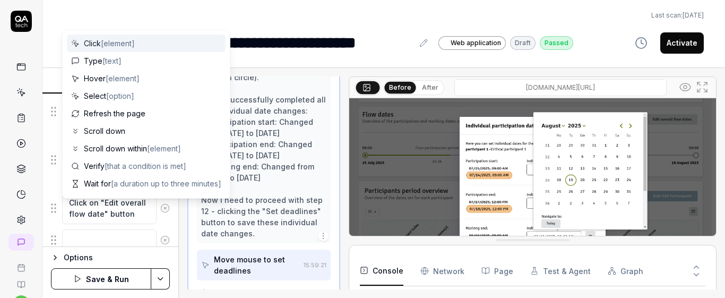
scroll to position [581, 0]
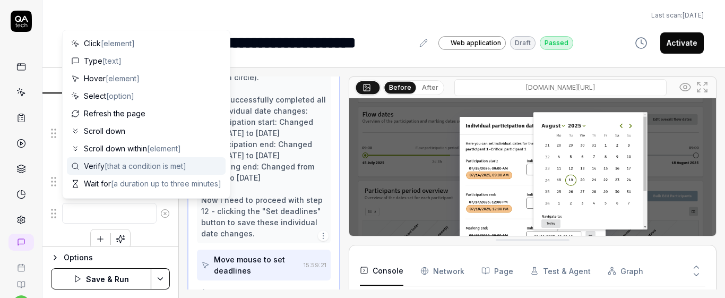
click at [124, 161] on span "[that a condition is met]" at bounding box center [145, 165] width 82 height 9
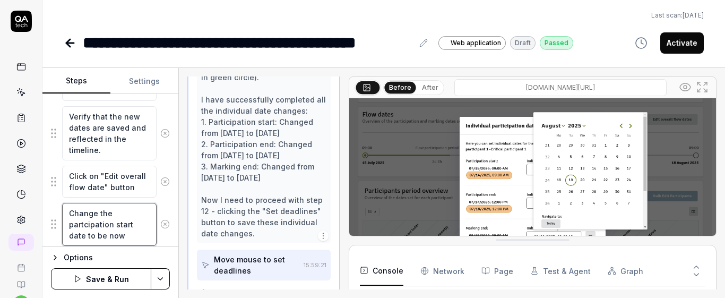
click at [83, 226] on textarea "Change the partcipation start date to be now" at bounding box center [109, 224] width 94 height 43
click at [127, 240] on textarea "Change the participation start date to be now" at bounding box center [109, 224] width 94 height 43
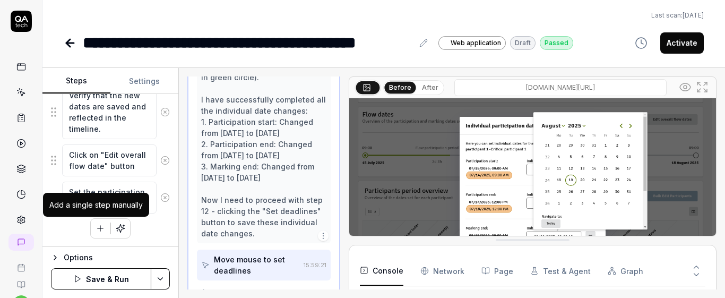
click at [95, 230] on icon "button" at bounding box center [100, 228] width 10 height 10
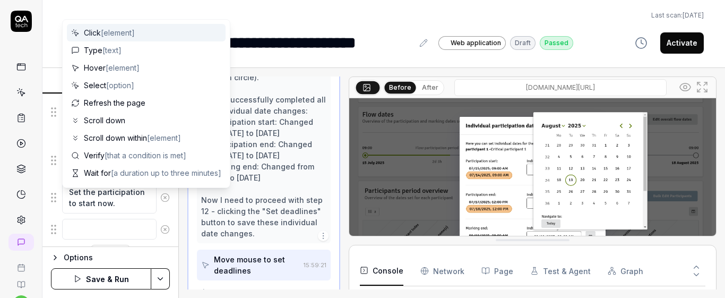
scroll to position [629, 0]
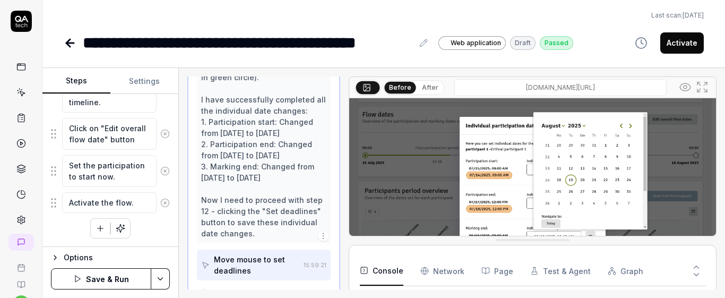
click at [96, 224] on icon "button" at bounding box center [100, 228] width 10 height 10
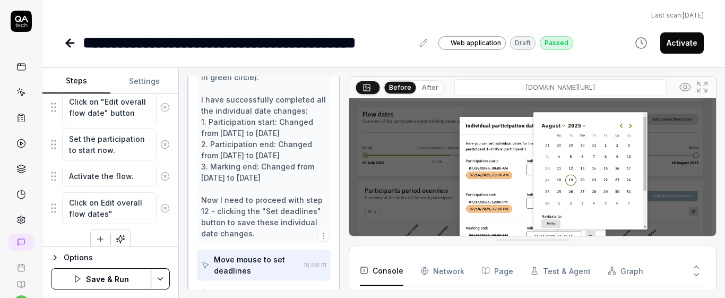
click at [100, 203] on textarea "Click on Edit overall flow dates"" at bounding box center [109, 208] width 94 height 32
click at [129, 213] on textarea "Click on "Edit overall flow dates"" at bounding box center [109, 208] width 94 height 32
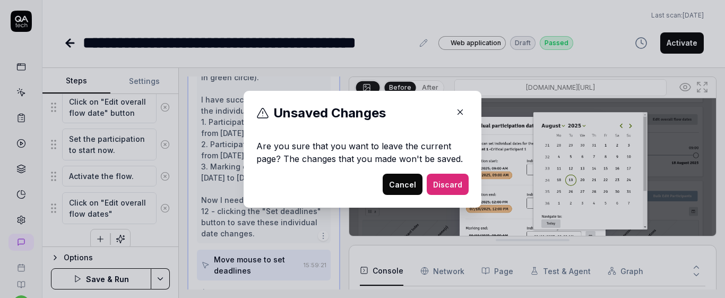
click at [406, 178] on button "Cancel" at bounding box center [402, 183] width 40 height 21
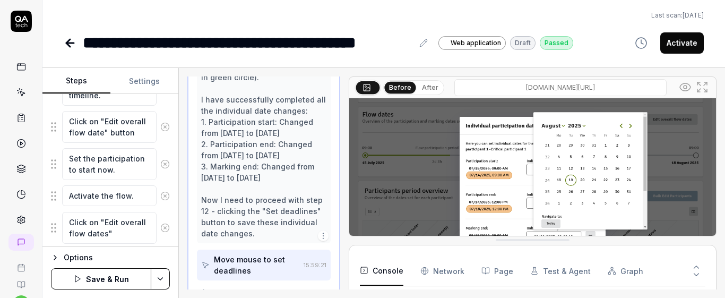
scroll to position [666, 0]
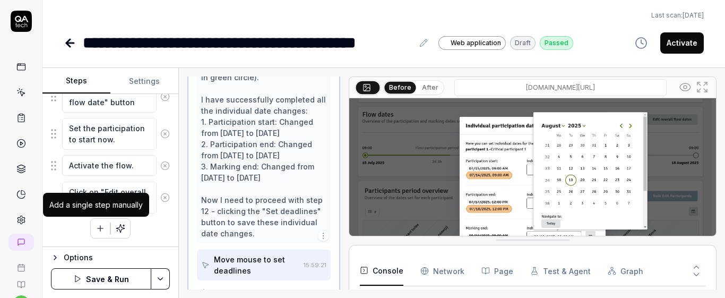
click at [100, 226] on icon "button" at bounding box center [100, 228] width 0 height 6
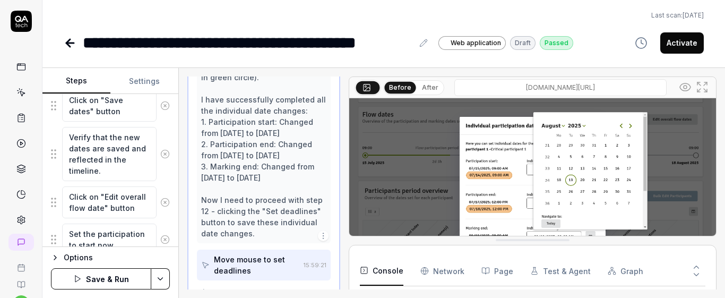
scroll to position [559, 0]
click at [103, 273] on button "Save & Run" at bounding box center [101, 278] width 100 height 21
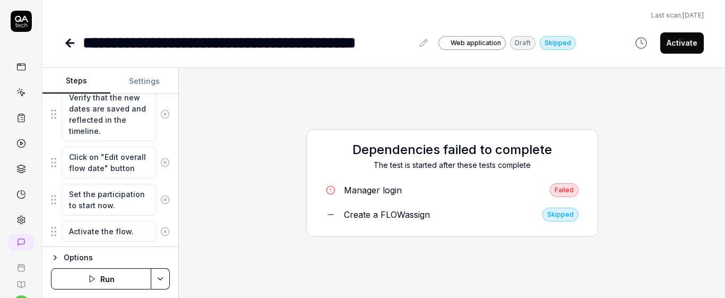
scroll to position [714, 0]
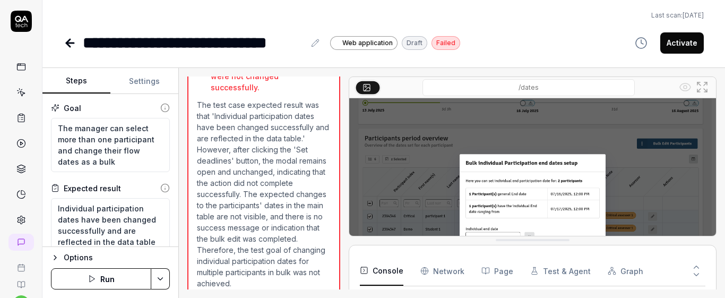
scroll to position [48, 0]
type textarea "*"
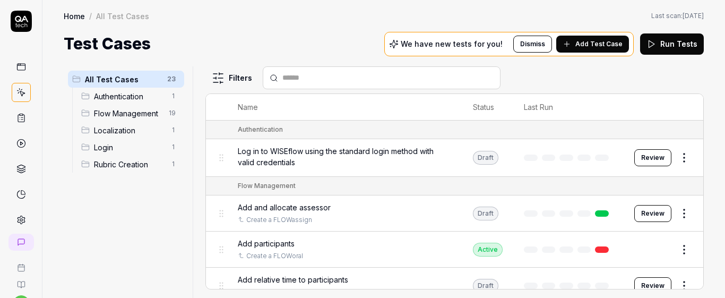
scroll to position [45, 0]
click at [108, 141] on div "Login 1" at bounding box center [130, 146] width 107 height 17
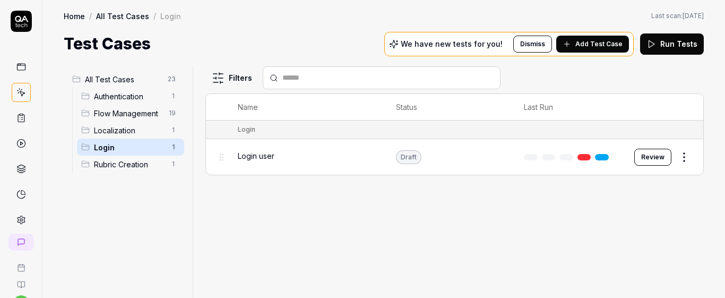
click at [348, 167] on div "Login user" at bounding box center [306, 156] width 137 height 23
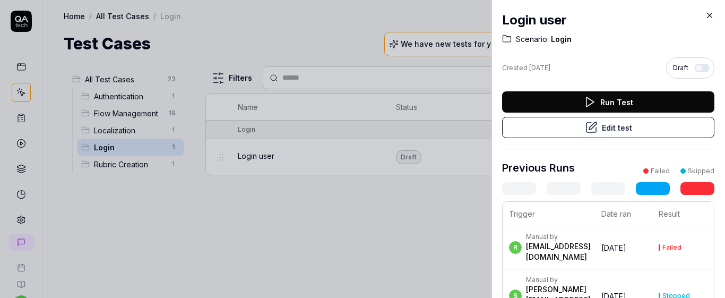
click at [573, 126] on button "Edit test" at bounding box center [608, 127] width 212 height 21
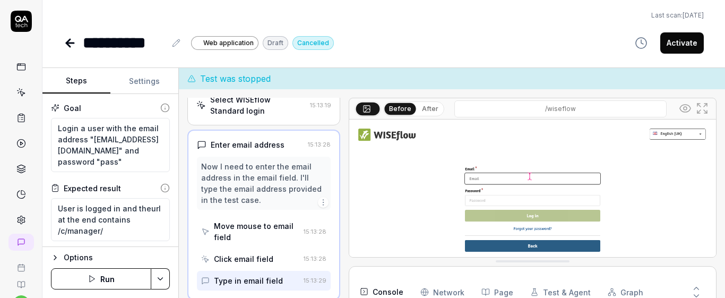
scroll to position [18, 0]
click at [340, 193] on div at bounding box center [344, 204] width 8 height 213
click at [121, 270] on button "Run" at bounding box center [101, 278] width 100 height 21
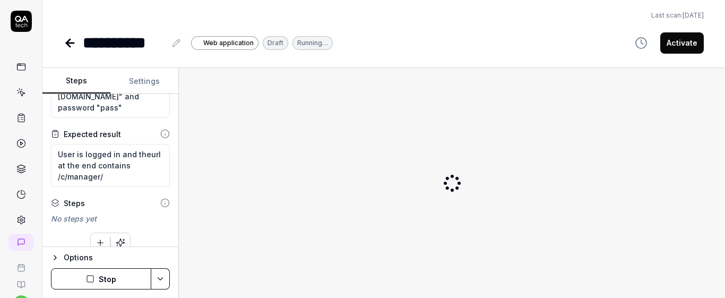
scroll to position [68, 0]
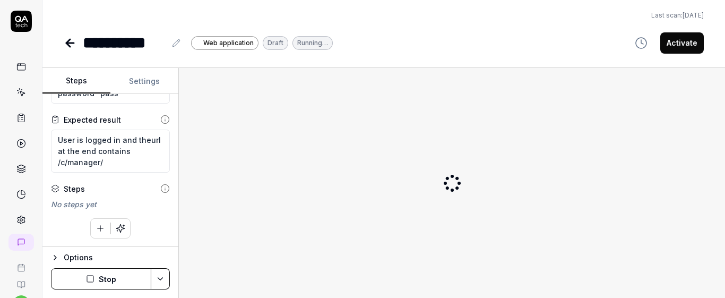
type textarea "*"
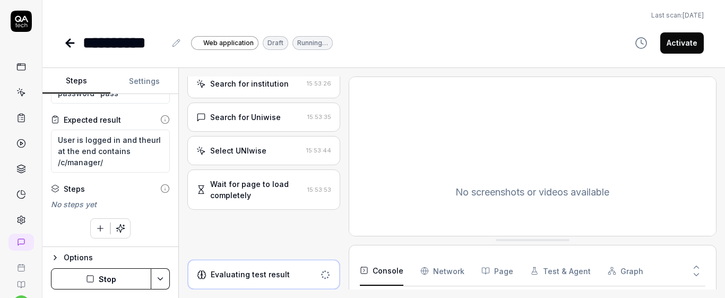
scroll to position [90, 0]
click at [70, 41] on icon at bounding box center [70, 43] width 13 height 13
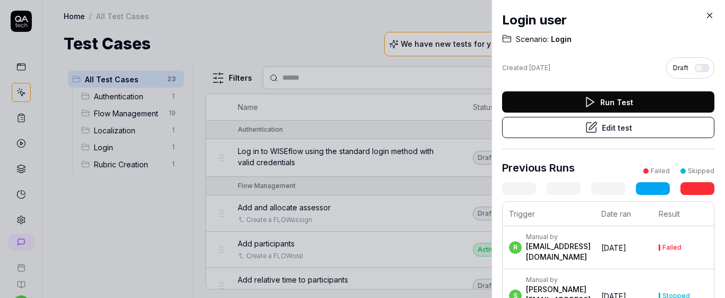
click at [709, 22] on div "Login user Scenario: Login Created [DATE] Draft Run Test Edit test Previous Run…" at bounding box center [607, 149] width 233 height 298
click at [711, 14] on icon at bounding box center [709, 16] width 10 height 10
